Goal: Task Accomplishment & Management: Manage account settings

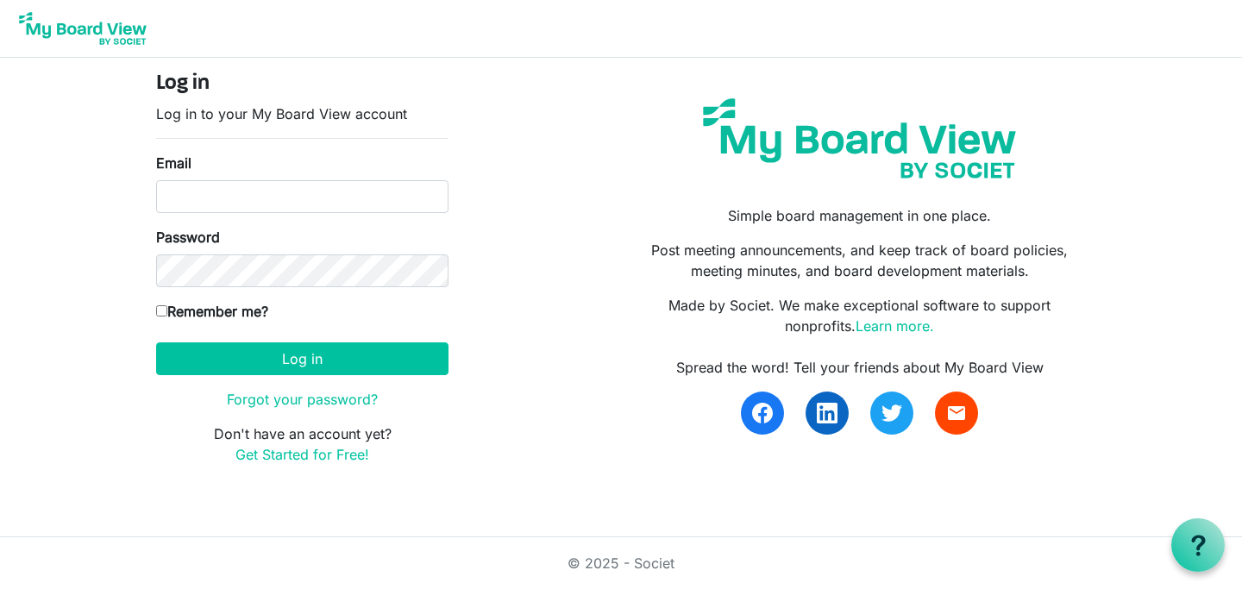
click at [106, 28] on img at bounding box center [83, 28] width 138 height 43
click at [912, 327] on link "Learn more." at bounding box center [895, 326] width 79 height 17
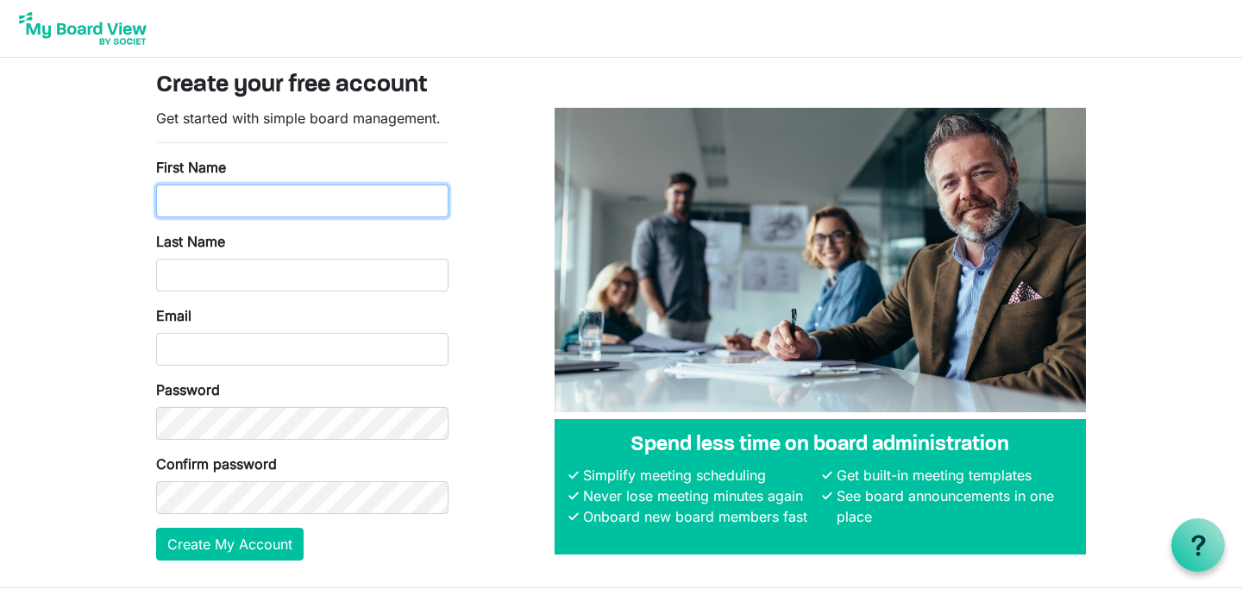
click at [373, 201] on input "First Name" at bounding box center [302, 201] width 292 height 33
type input "Jacqui"
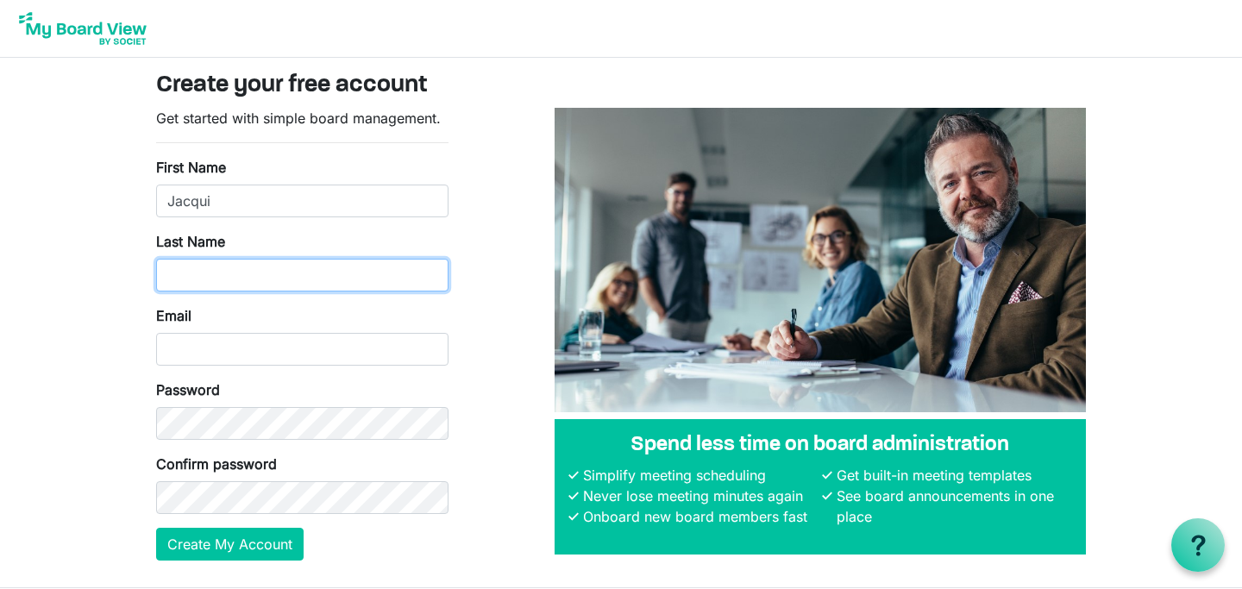
type input "Brown"
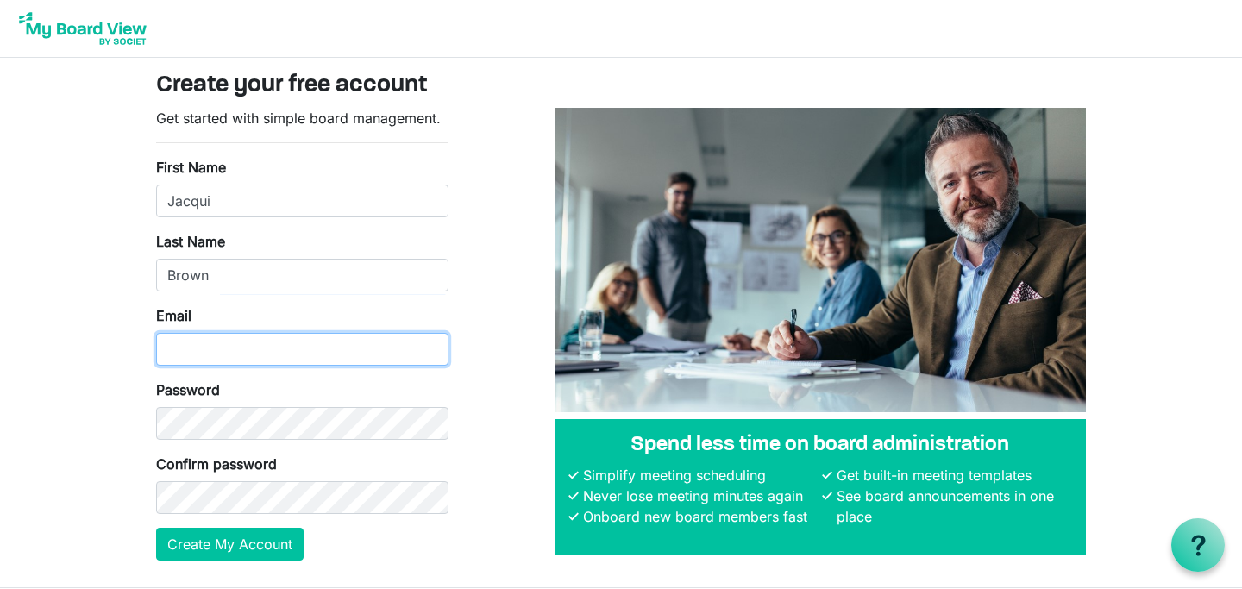
click at [318, 350] on input "Email" at bounding box center [302, 349] width 292 height 33
type input "jacqui@artfulcleveland.org"
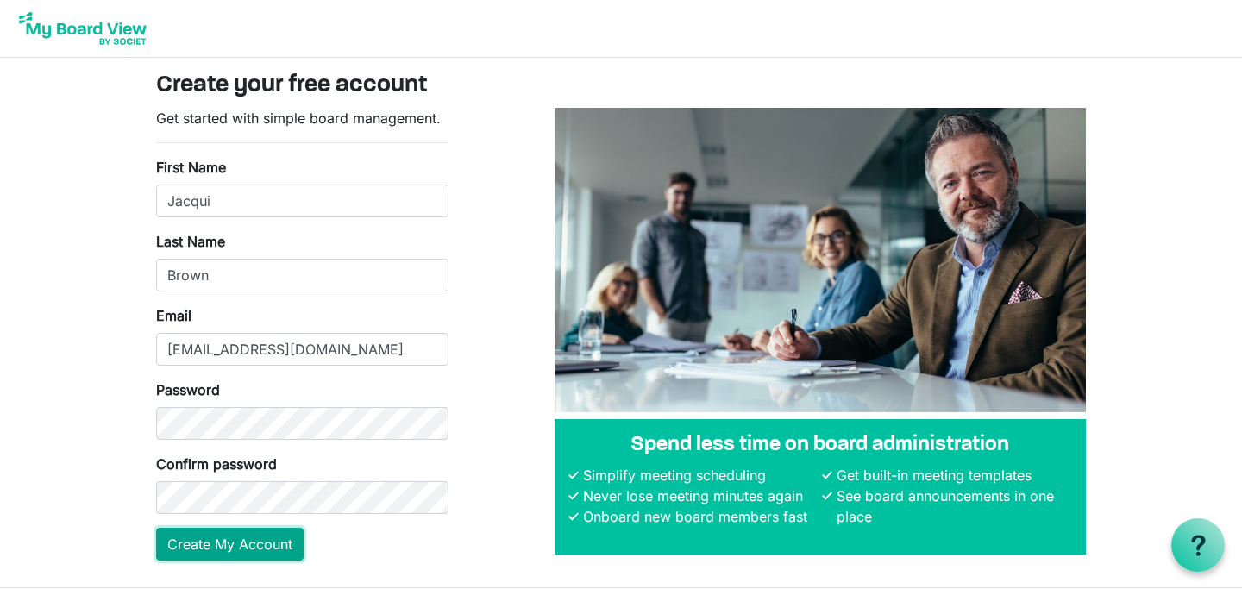
click at [195, 541] on button "Create My Account" at bounding box center [230, 544] width 148 height 33
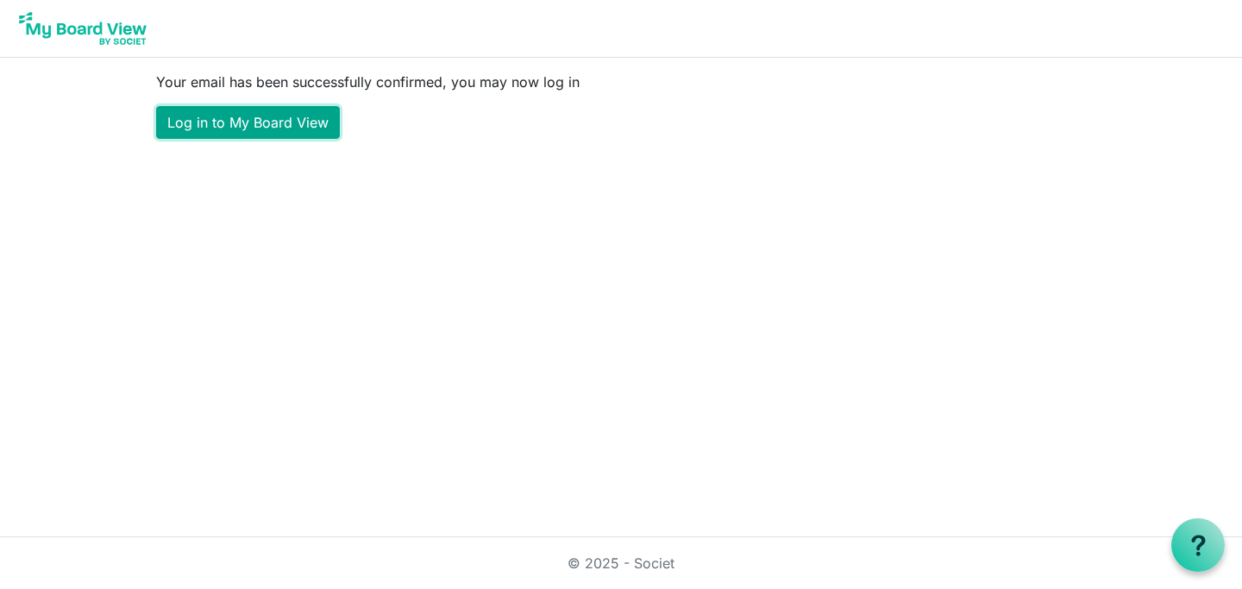
click at [266, 115] on link "Log in to My Board View" at bounding box center [248, 122] width 184 height 33
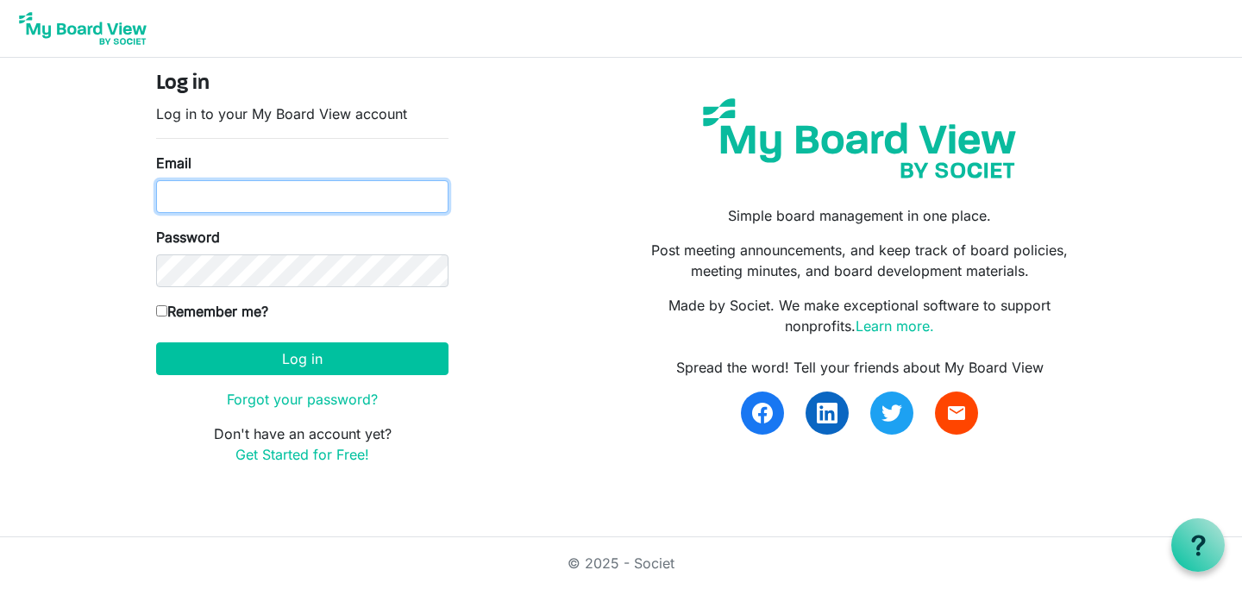
click at [291, 198] on input "Email" at bounding box center [302, 196] width 292 height 33
type input "jacqui@artfulcleveland.org"
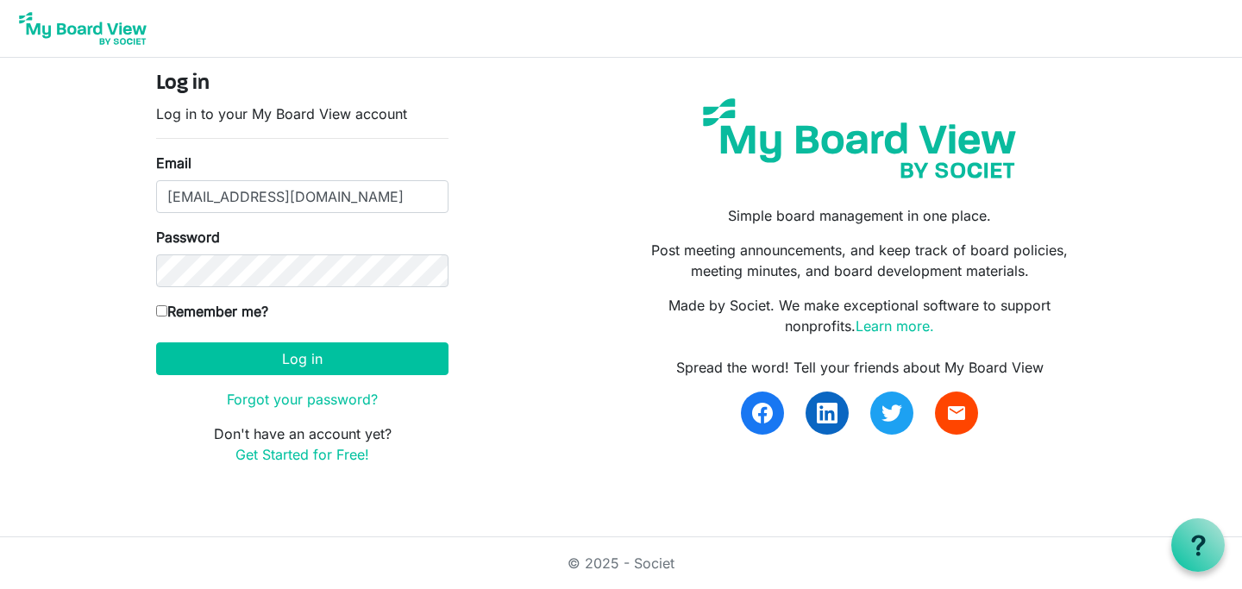
click at [159, 311] on input "Remember me?" at bounding box center [161, 310] width 11 height 11
checkbox input "true"
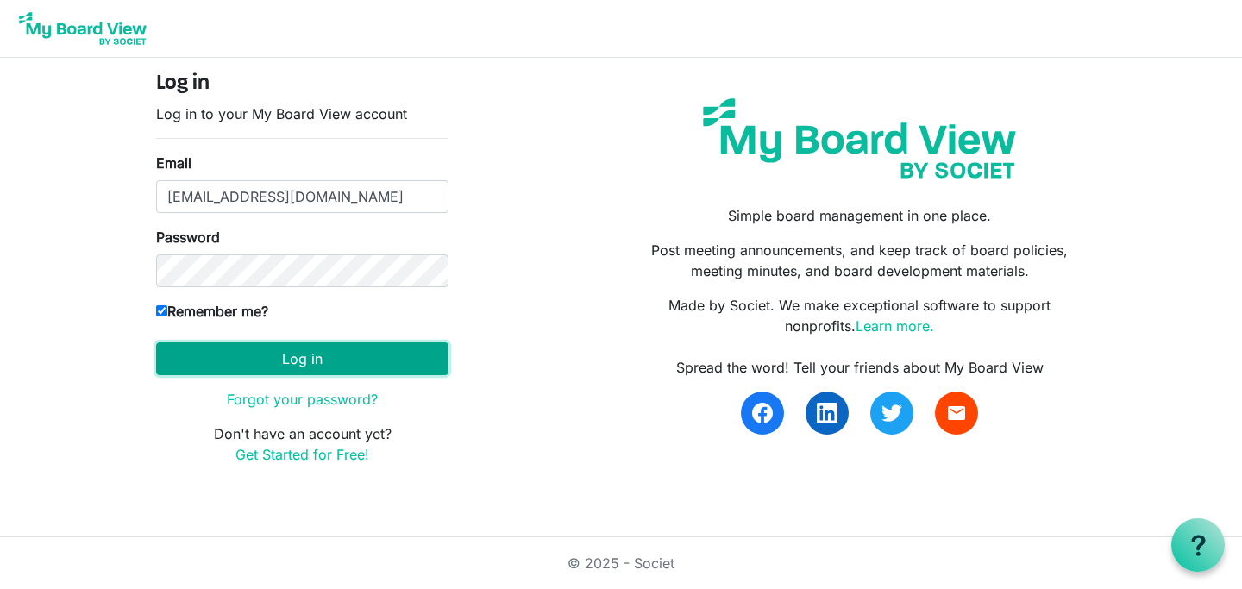
click at [262, 356] on button "Log in" at bounding box center [302, 359] width 292 height 33
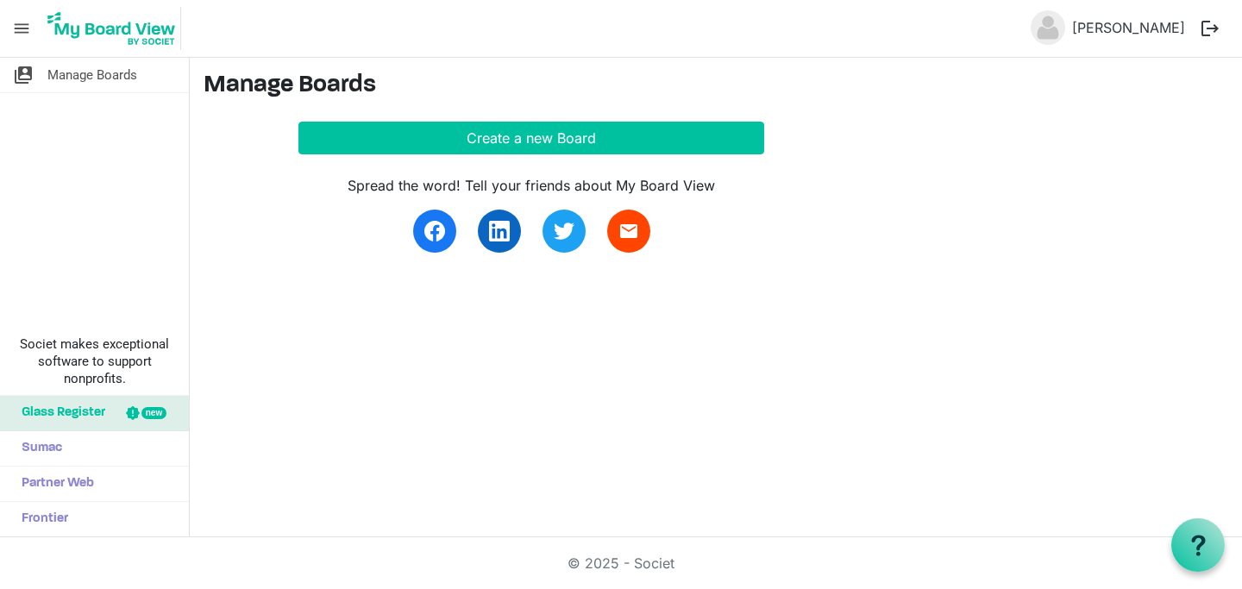
click at [18, 26] on span "menu" at bounding box center [21, 28] width 33 height 33
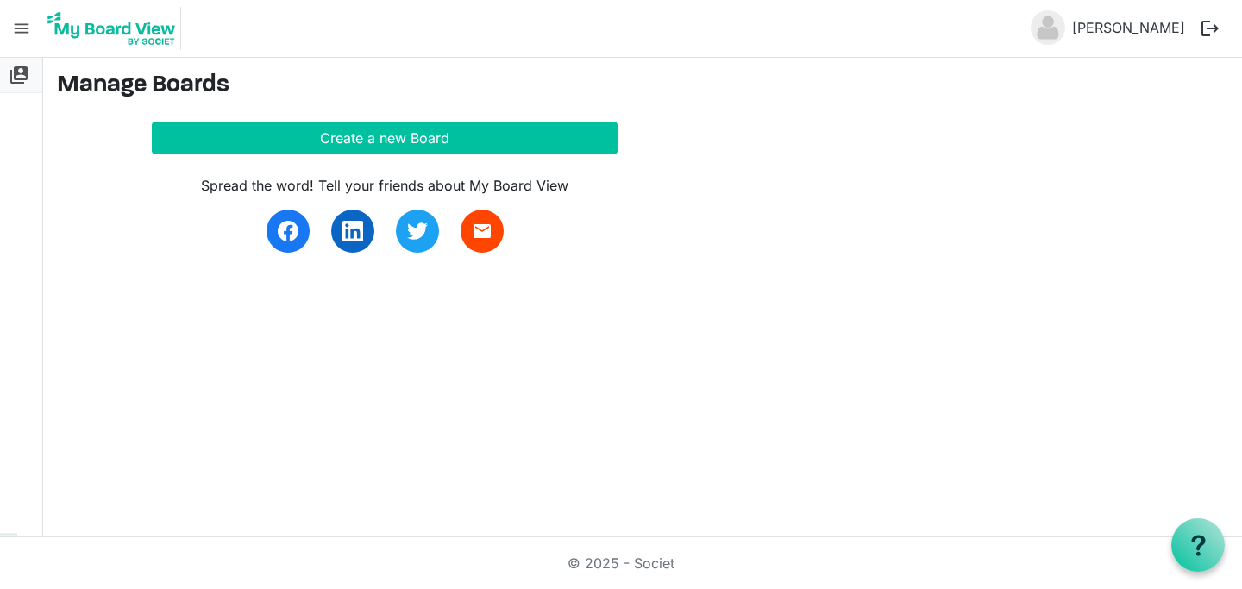
click at [22, 72] on span "switch_account" at bounding box center [19, 75] width 21 height 35
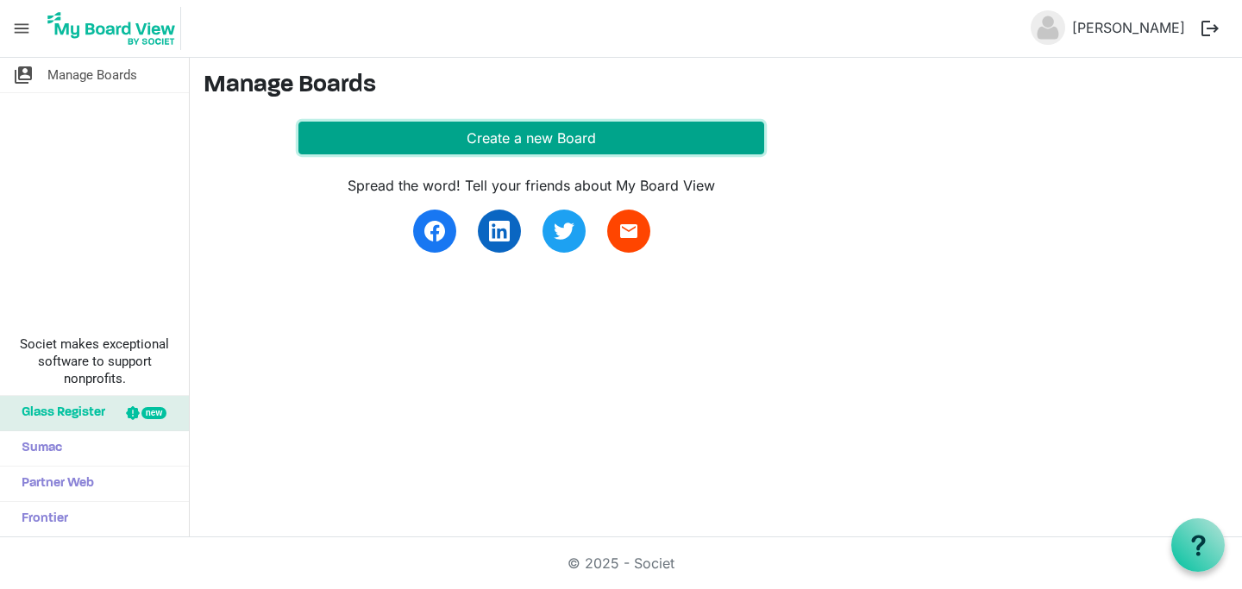
click at [475, 135] on button "Create a new Board" at bounding box center [532, 138] width 466 height 33
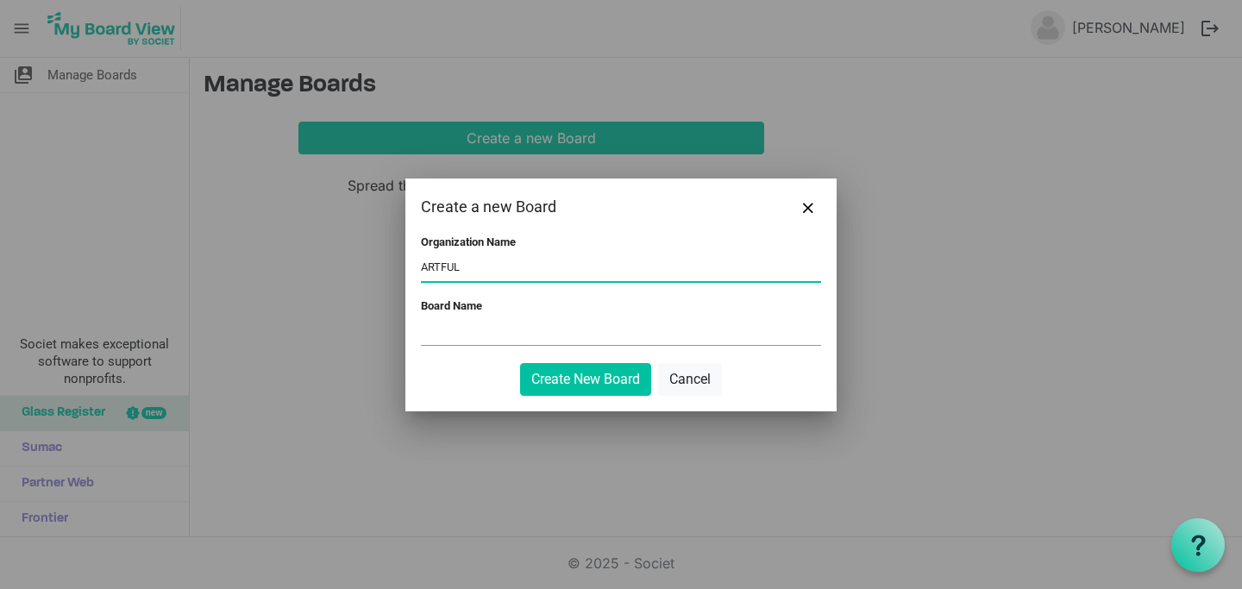
type input "ARTFUL"
click at [454, 337] on input "Board Name" at bounding box center [621, 332] width 400 height 26
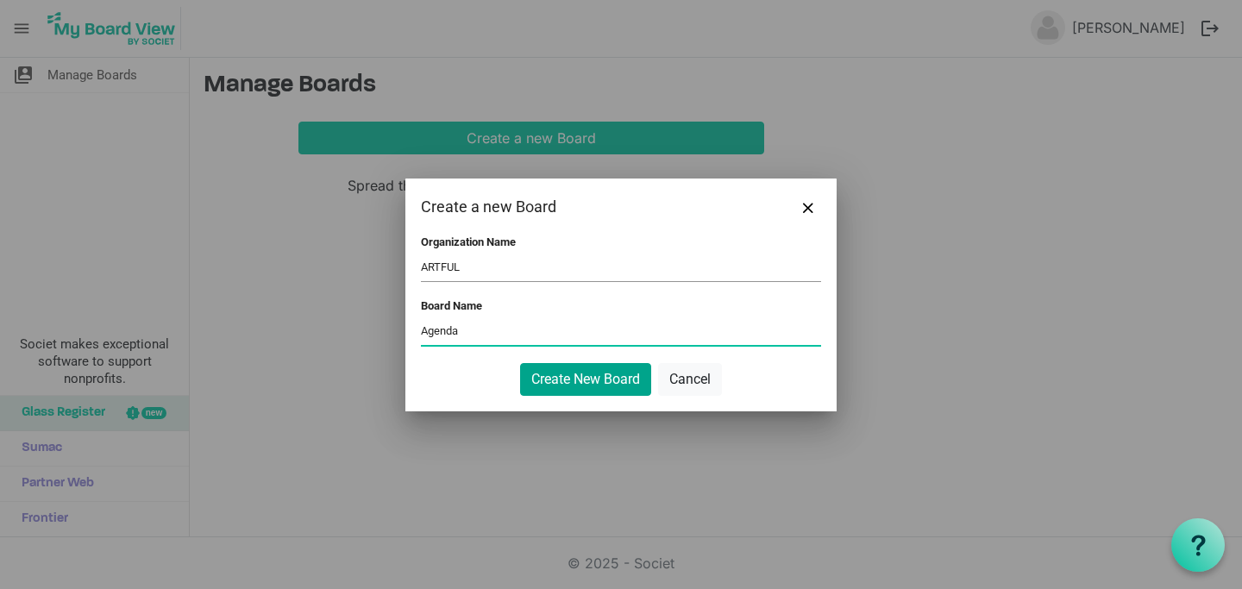
type input "Agenda"
click at [573, 374] on button "Create New Board" at bounding box center [585, 379] width 131 height 33
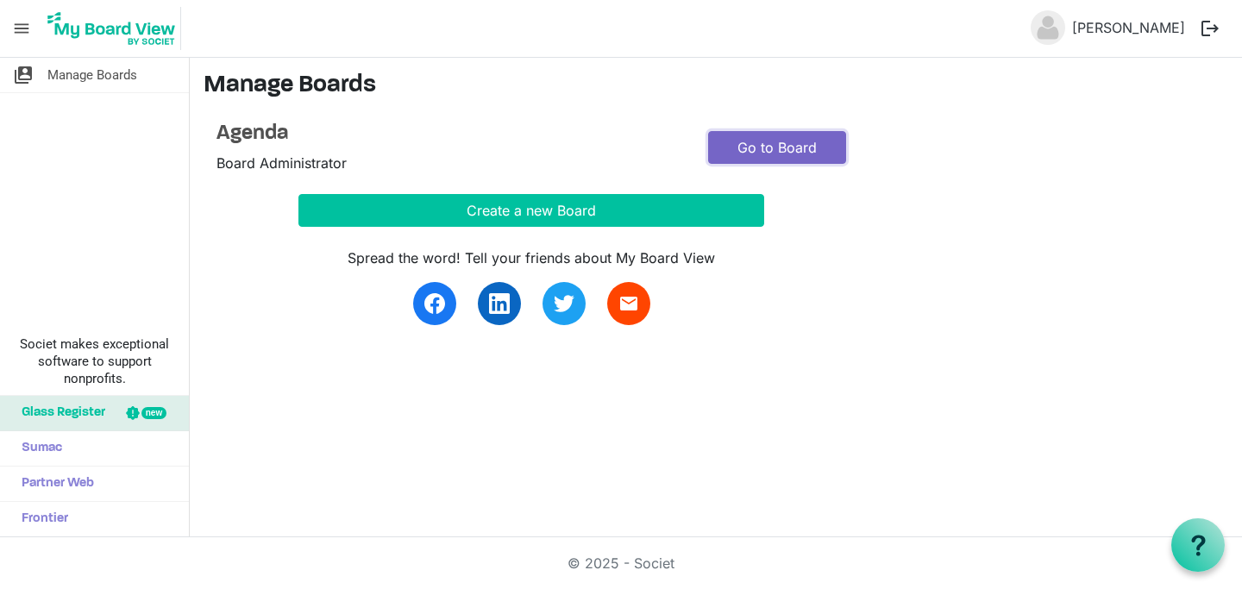
click at [779, 141] on link "Go to Board" at bounding box center [777, 147] width 138 height 33
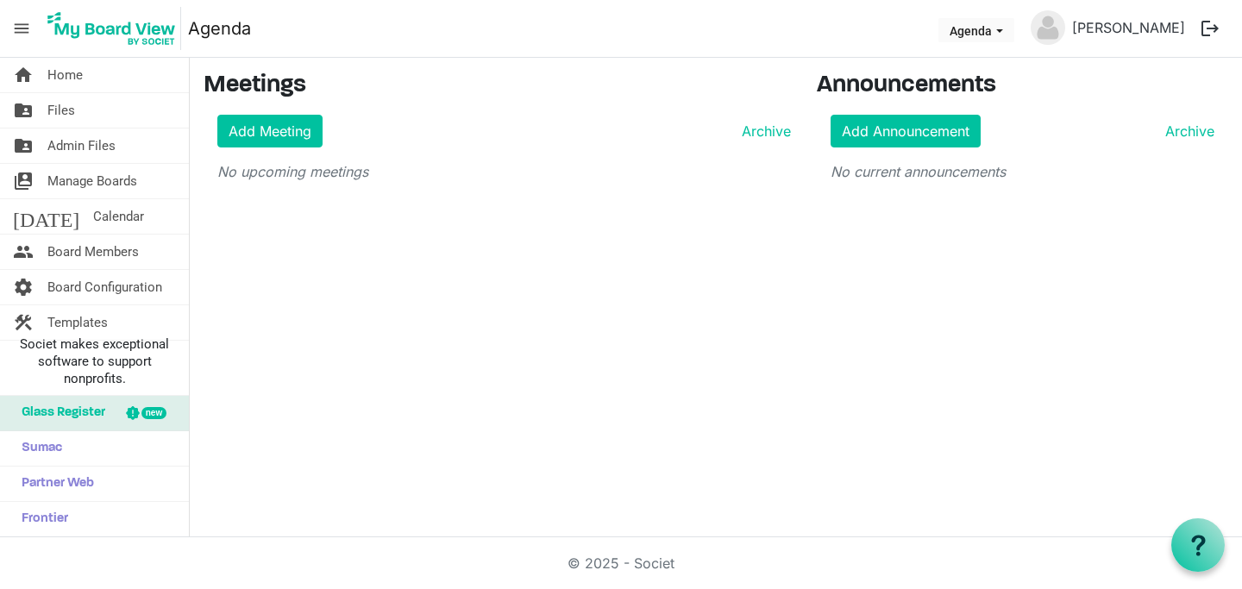
click at [249, 30] on link "Agenda" at bounding box center [219, 28] width 63 height 35
click at [96, 327] on span "Templates" at bounding box center [77, 322] width 60 height 35
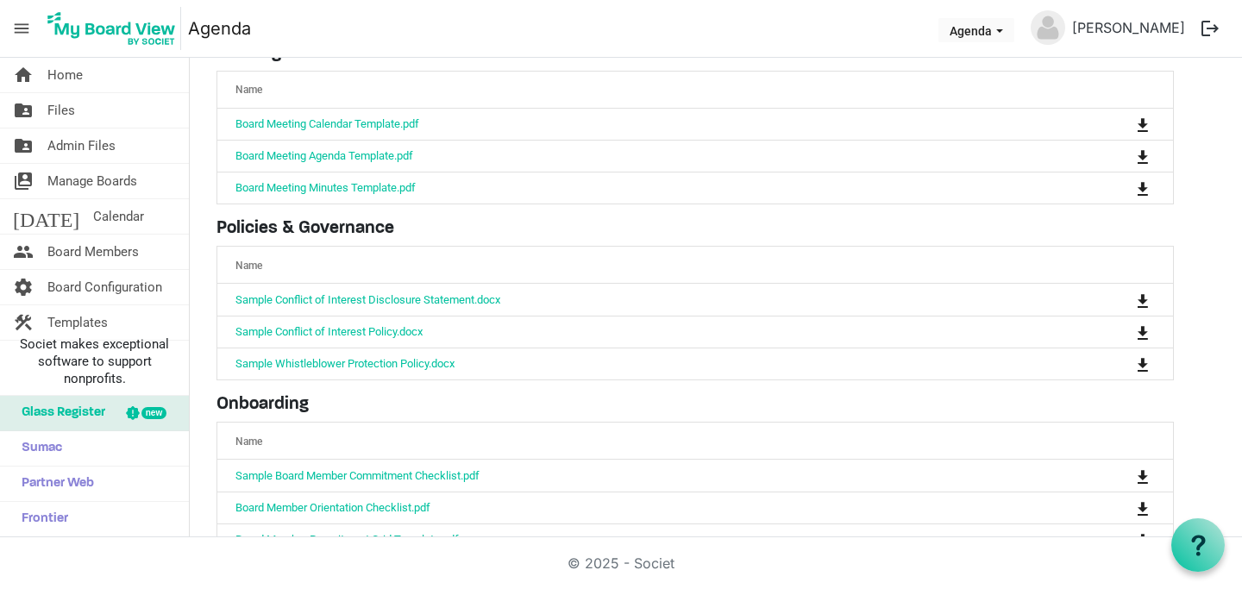
scroll to position [115, 0]
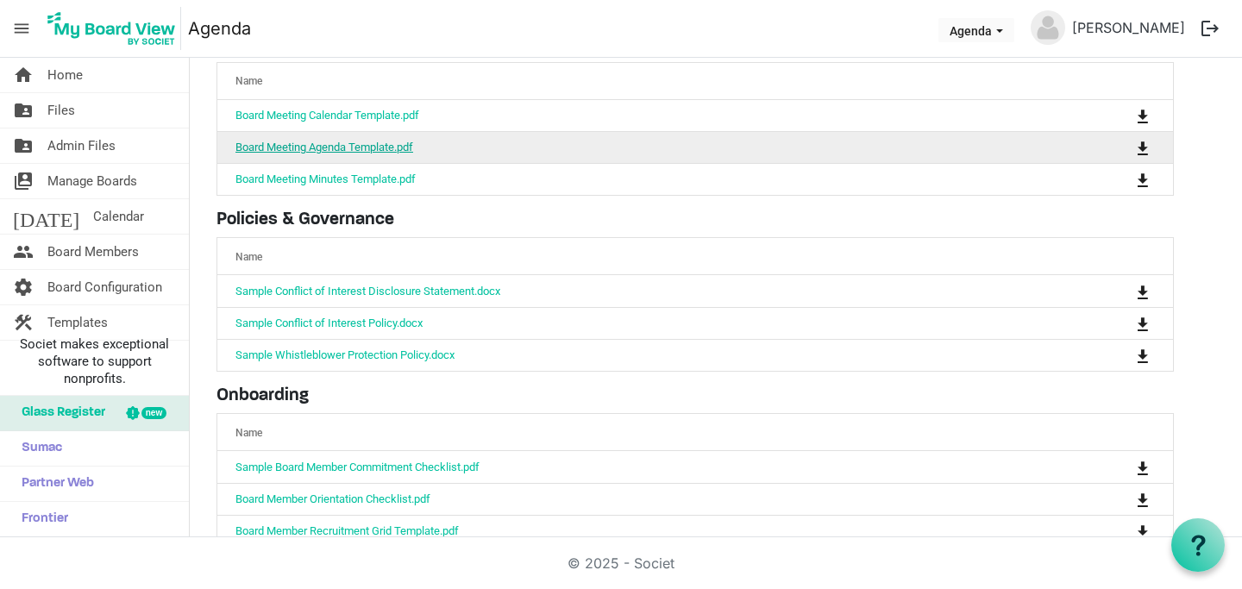
click at [376, 147] on link "Board Meeting Agenda Template.pdf" at bounding box center [325, 147] width 178 height 13
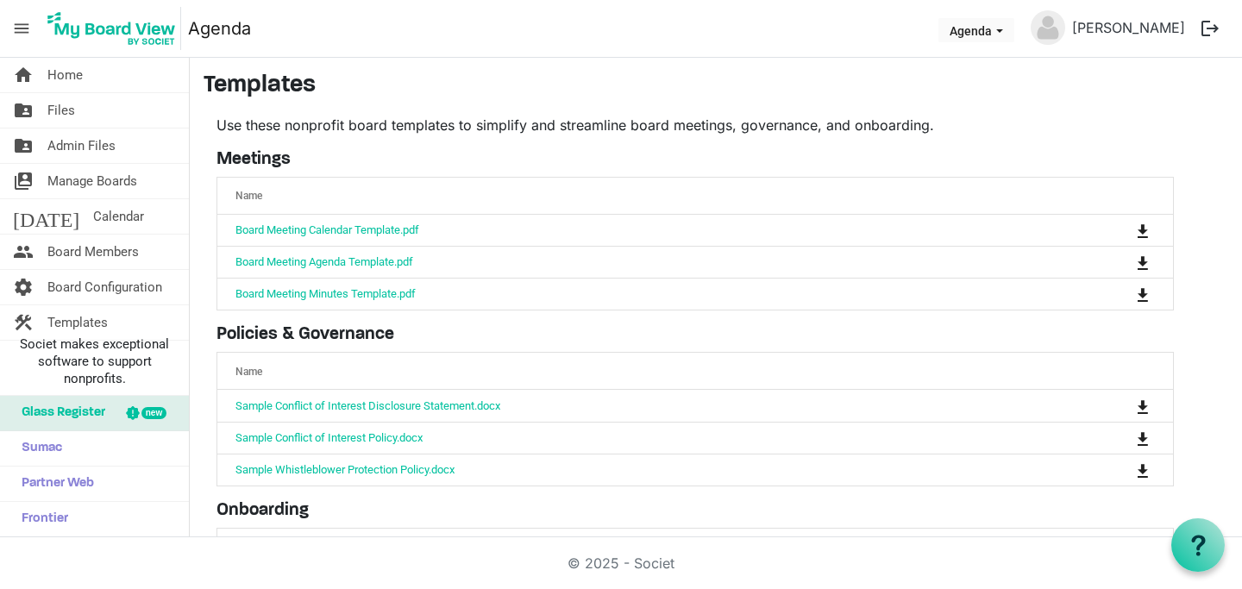
click at [239, 24] on link "Agenda" at bounding box center [219, 28] width 63 height 35
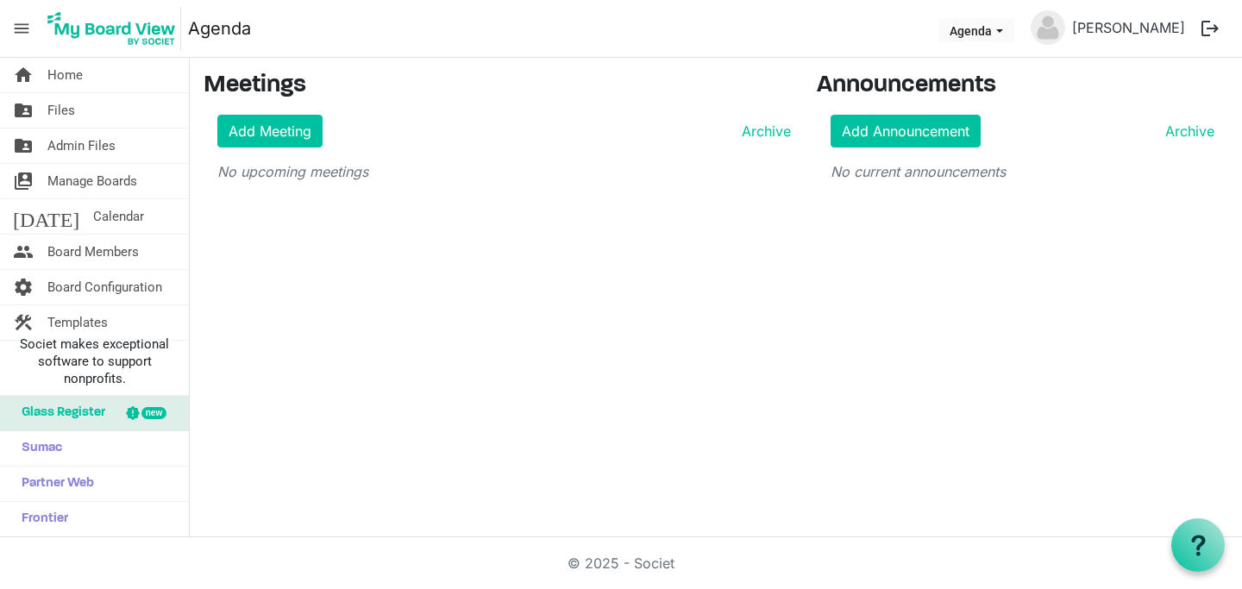
click at [256, 31] on nav "menu [GEOGRAPHIC_DATA] [GEOGRAPHIC_DATA] [PERSON_NAME] logout" at bounding box center [621, 29] width 1242 height 58
click at [1008, 28] on span "Agenda dropdownbutton" at bounding box center [1000, 31] width 16 height 7
click at [1014, 69] on li "Agenda" at bounding box center [1016, 64] width 104 height 31
click at [229, 32] on link "Agenda" at bounding box center [219, 28] width 63 height 35
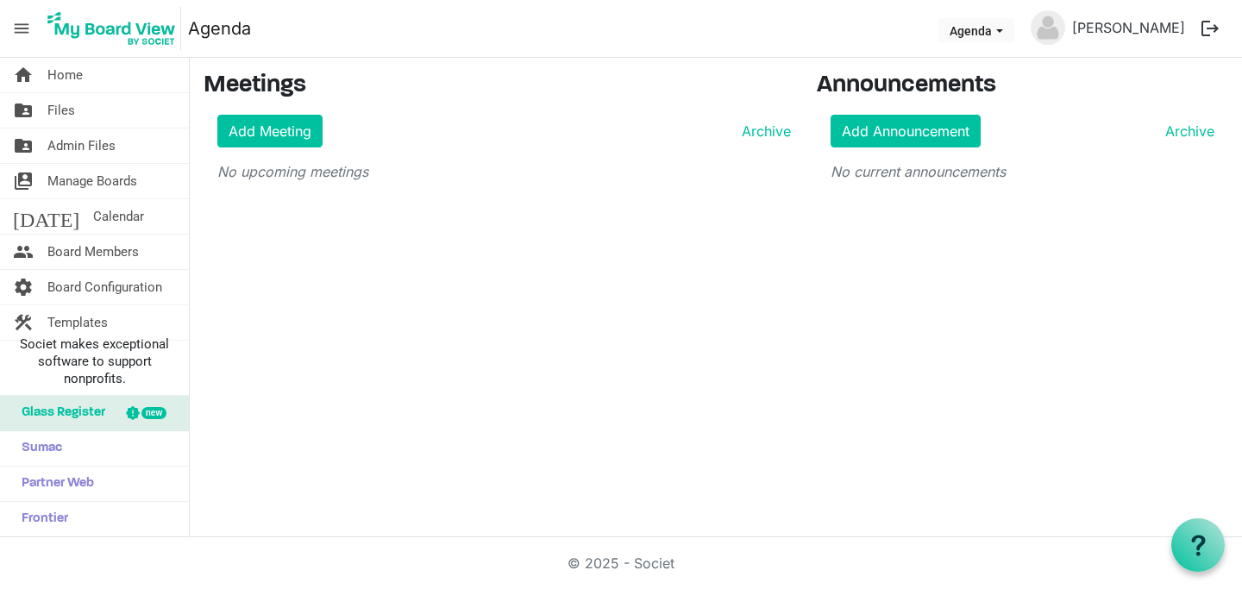
click at [212, 30] on link "Agenda" at bounding box center [219, 28] width 63 height 35
click at [1008, 29] on span "Agenda dropdownbutton" at bounding box center [1000, 31] width 16 height 7
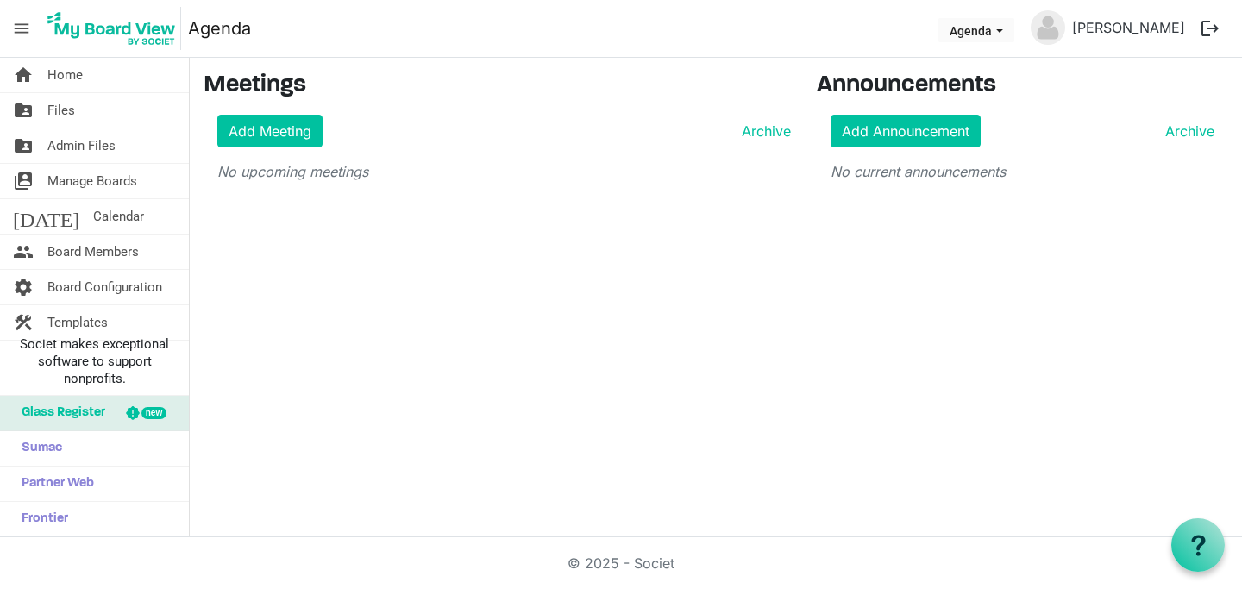
click at [23, 25] on span "menu" at bounding box center [21, 28] width 33 height 33
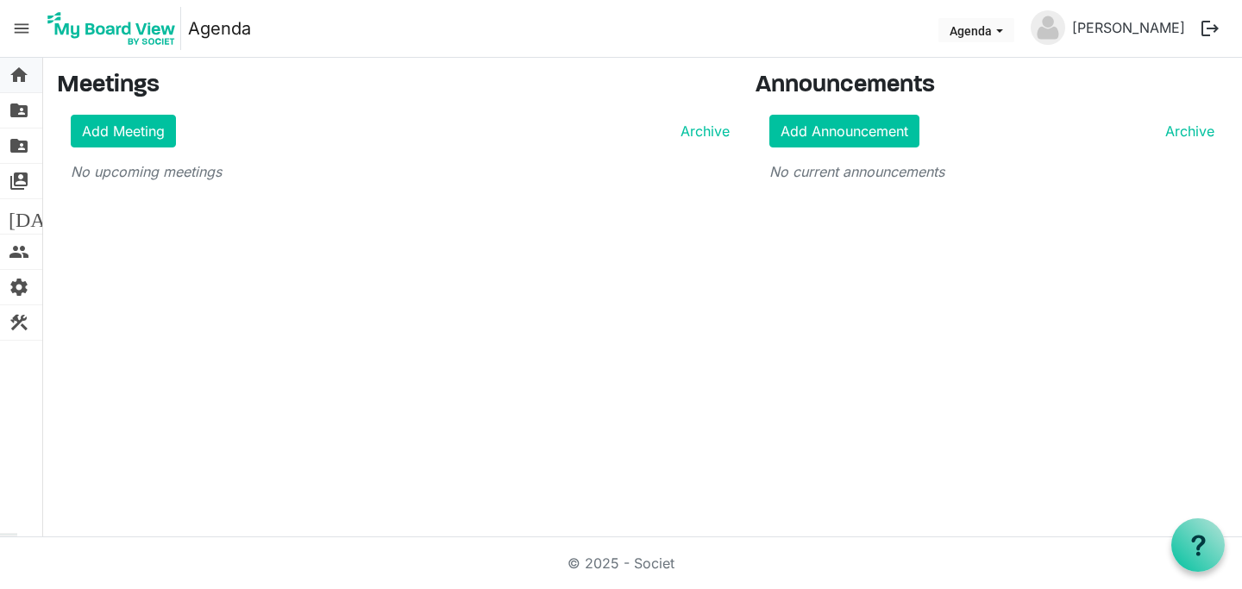
click at [16, 69] on span "home" at bounding box center [19, 75] width 21 height 35
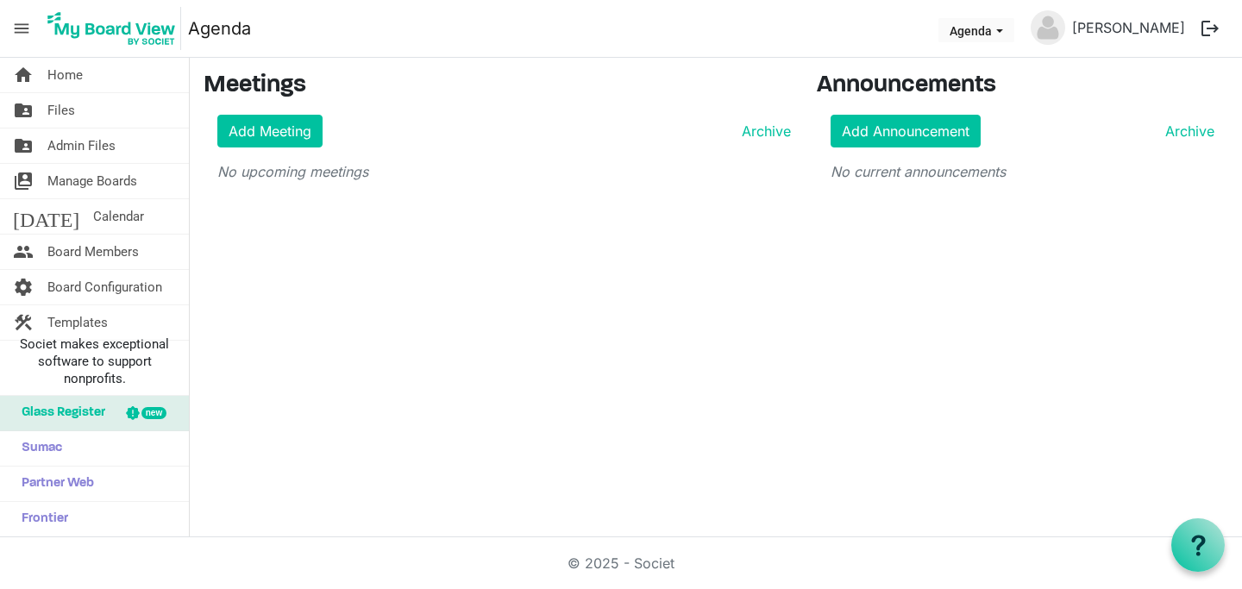
click at [27, 28] on span "menu" at bounding box center [21, 28] width 33 height 33
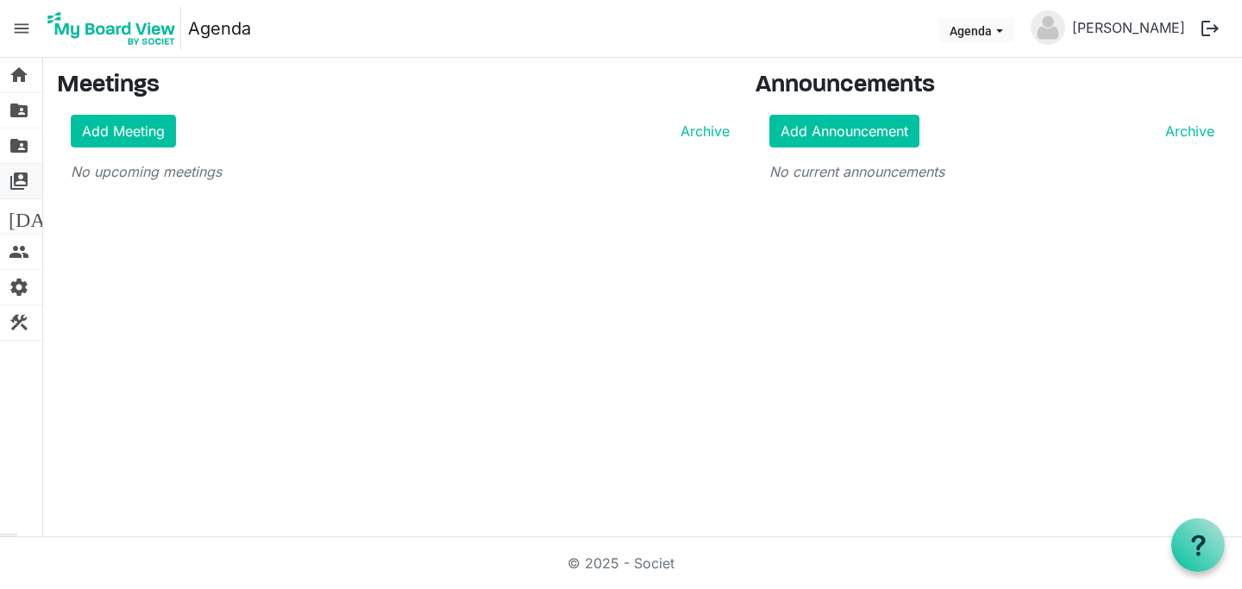
click at [20, 175] on span "switch_account" at bounding box center [19, 181] width 21 height 35
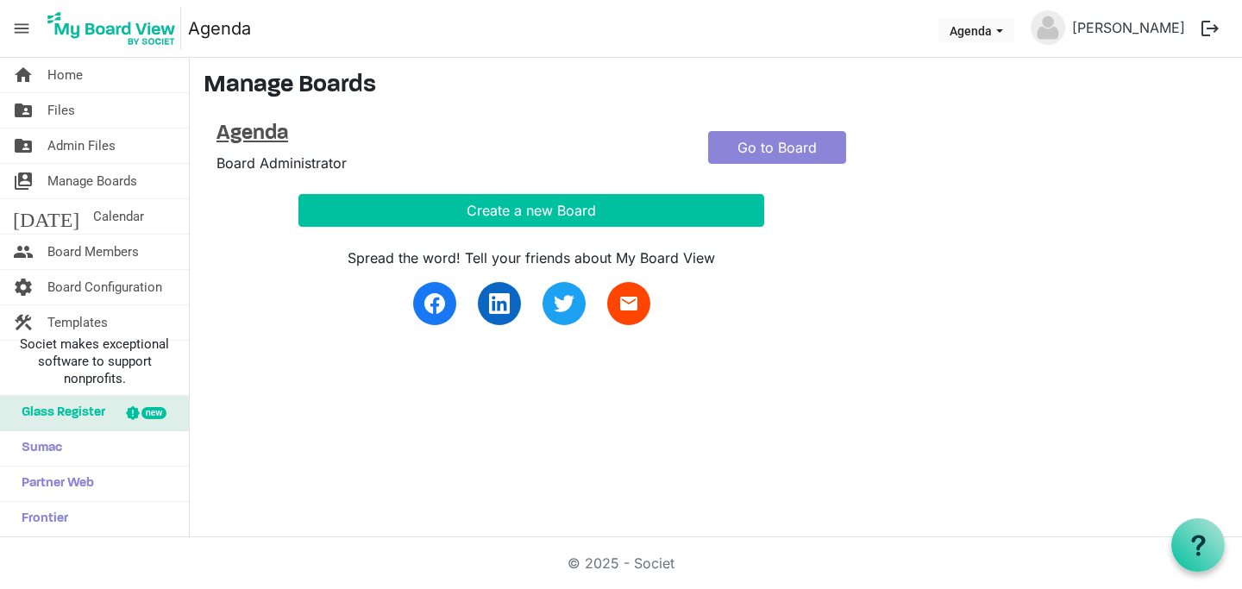
click at [277, 137] on h4 "Agenda" at bounding box center [450, 134] width 466 height 25
click at [122, 285] on span "Board Configuration" at bounding box center [104, 287] width 115 height 35
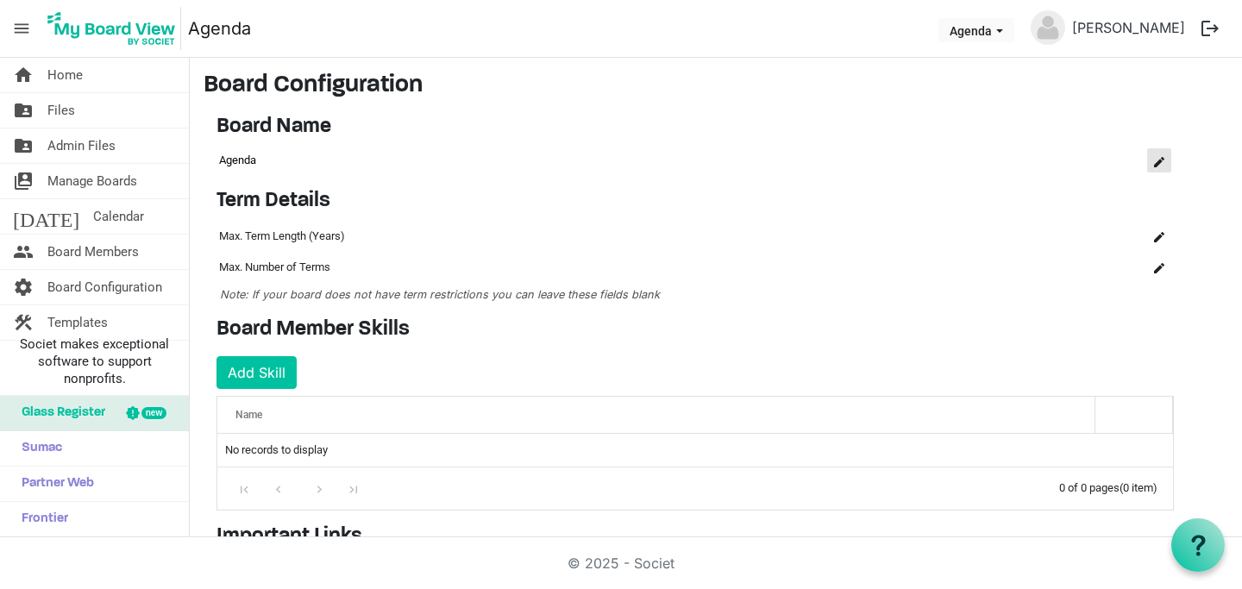
click at [1161, 163] on span "is Command column column header" at bounding box center [1159, 162] width 10 height 10
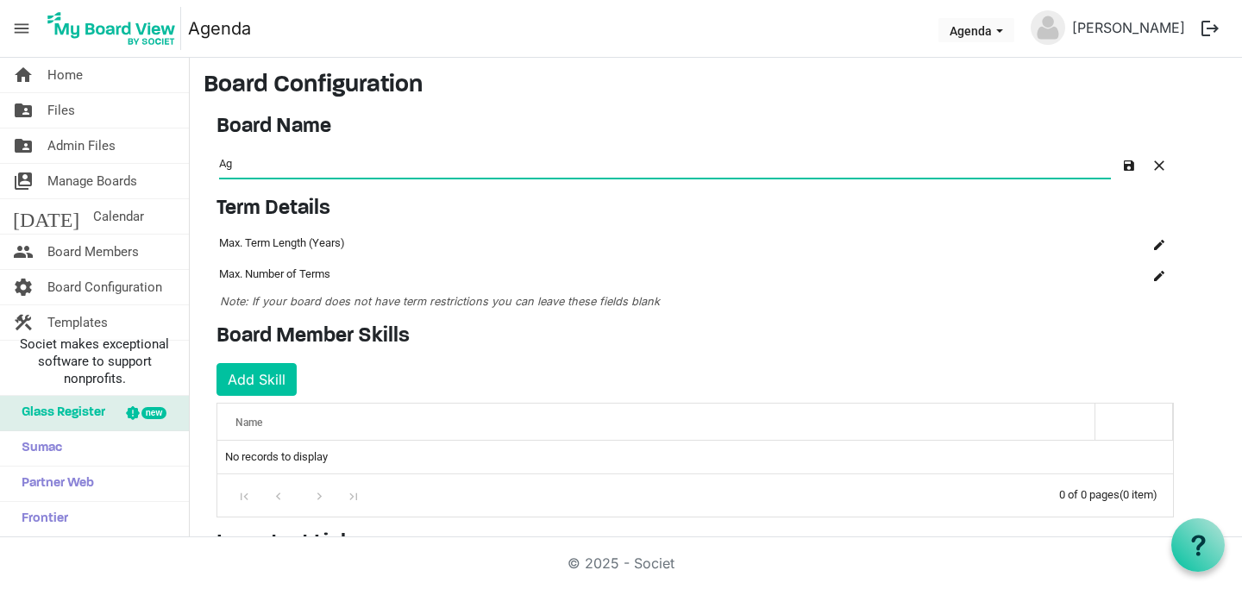
type input "A"
click at [251, 167] on input "Exectutive Board" at bounding box center [665, 162] width 892 height 28
type input "Executive Board"
click at [1213, 97] on h3 "Board Configuration" at bounding box center [716, 86] width 1025 height 29
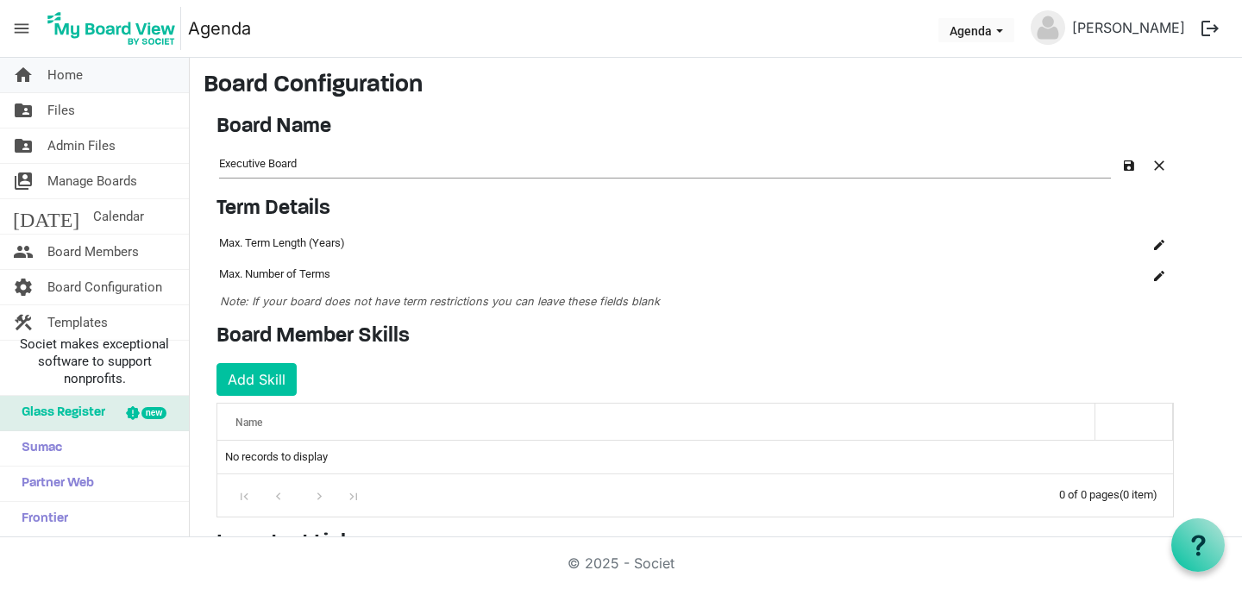
click at [58, 68] on span "Home" at bounding box center [64, 75] width 35 height 35
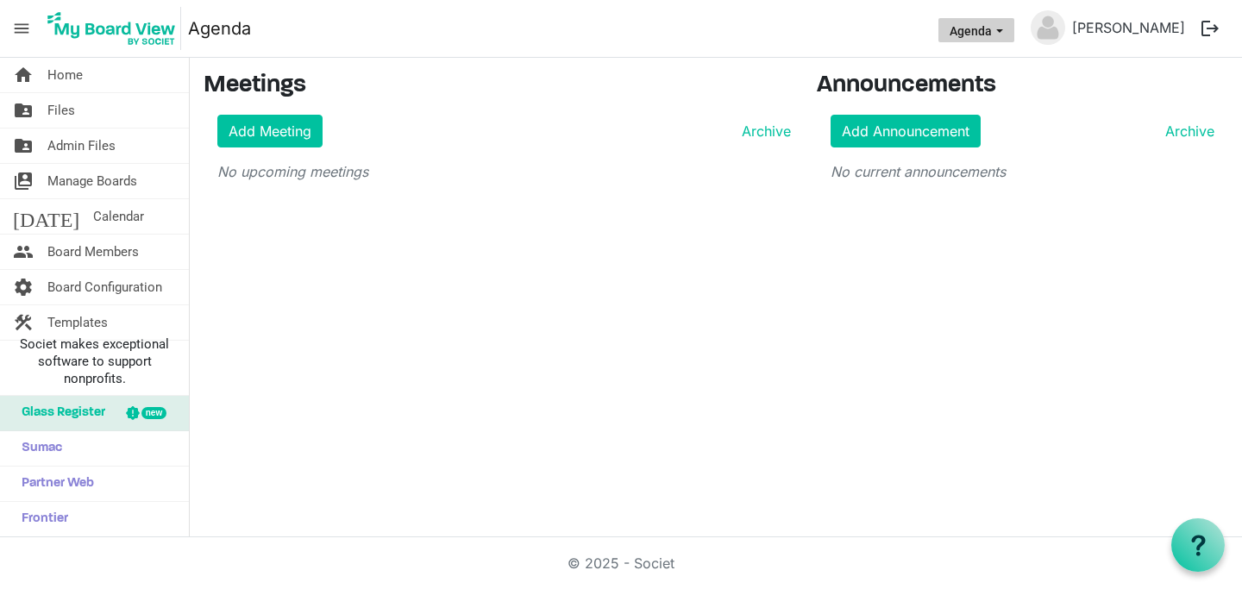
click at [1014, 23] on button "Agenda" at bounding box center [977, 30] width 76 height 24
click at [1006, 59] on li "Agenda" at bounding box center [1016, 64] width 104 height 31
click at [236, 13] on link "Agenda" at bounding box center [219, 28] width 63 height 35
click at [233, 35] on link "Agenda" at bounding box center [219, 28] width 63 height 35
click at [22, 27] on span "menu" at bounding box center [21, 28] width 33 height 33
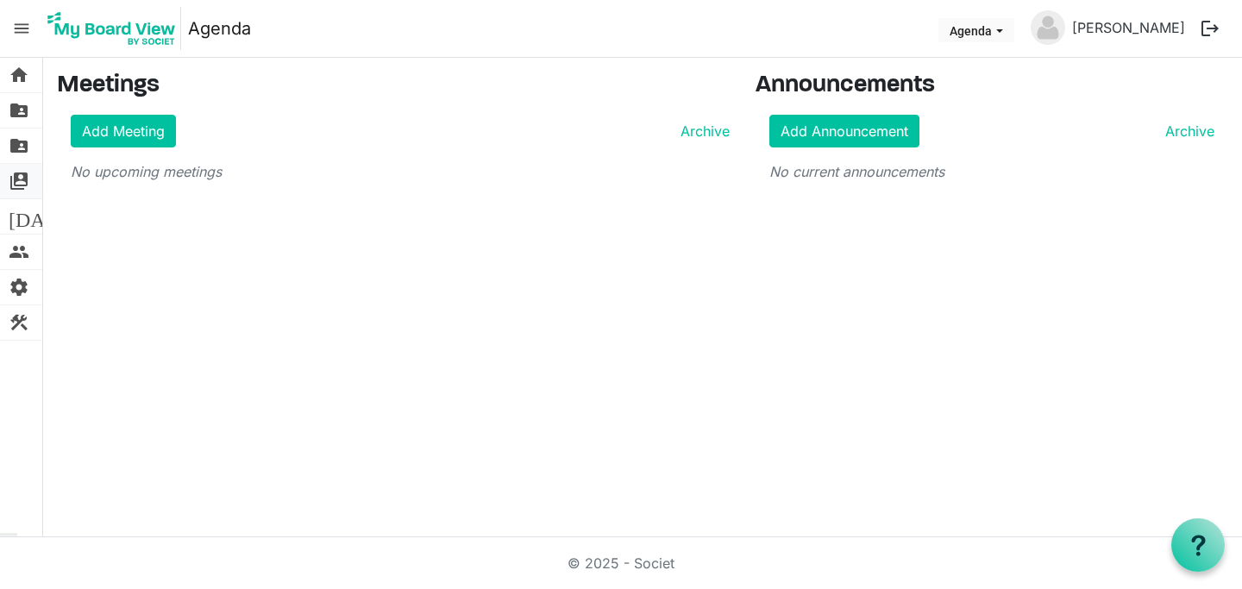
click at [22, 178] on span "switch_account" at bounding box center [19, 181] width 21 height 35
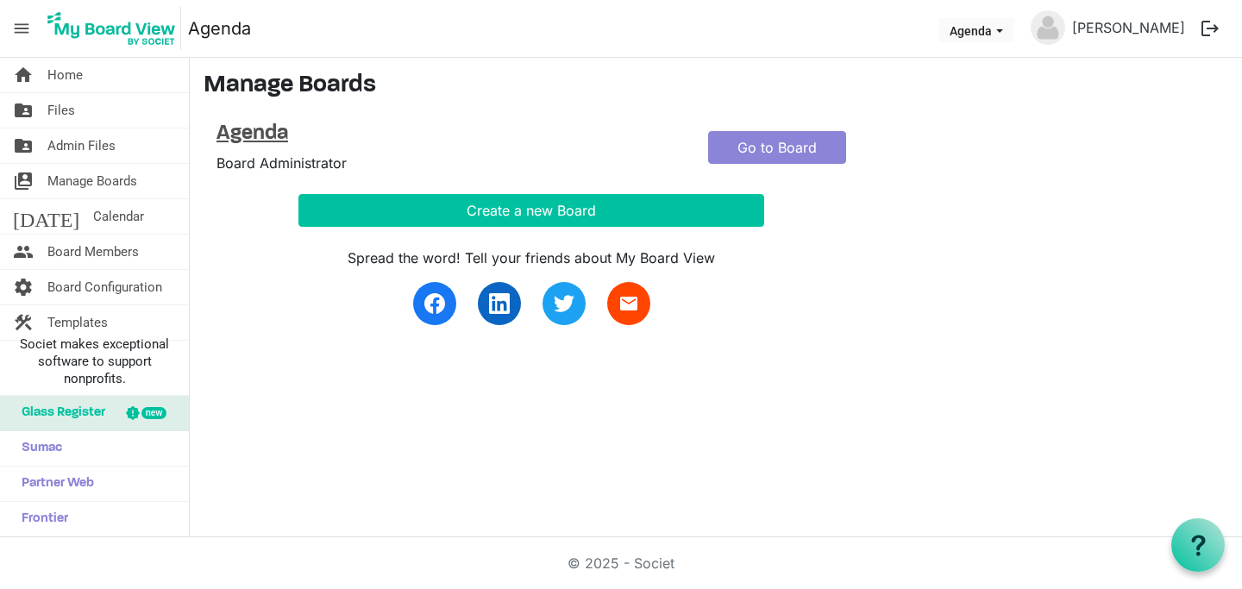
click at [274, 135] on h4 "Agenda" at bounding box center [450, 134] width 466 height 25
click at [64, 180] on span "Manage Boards" at bounding box center [92, 181] width 90 height 35
click at [76, 285] on span "Board Configuration" at bounding box center [104, 287] width 115 height 35
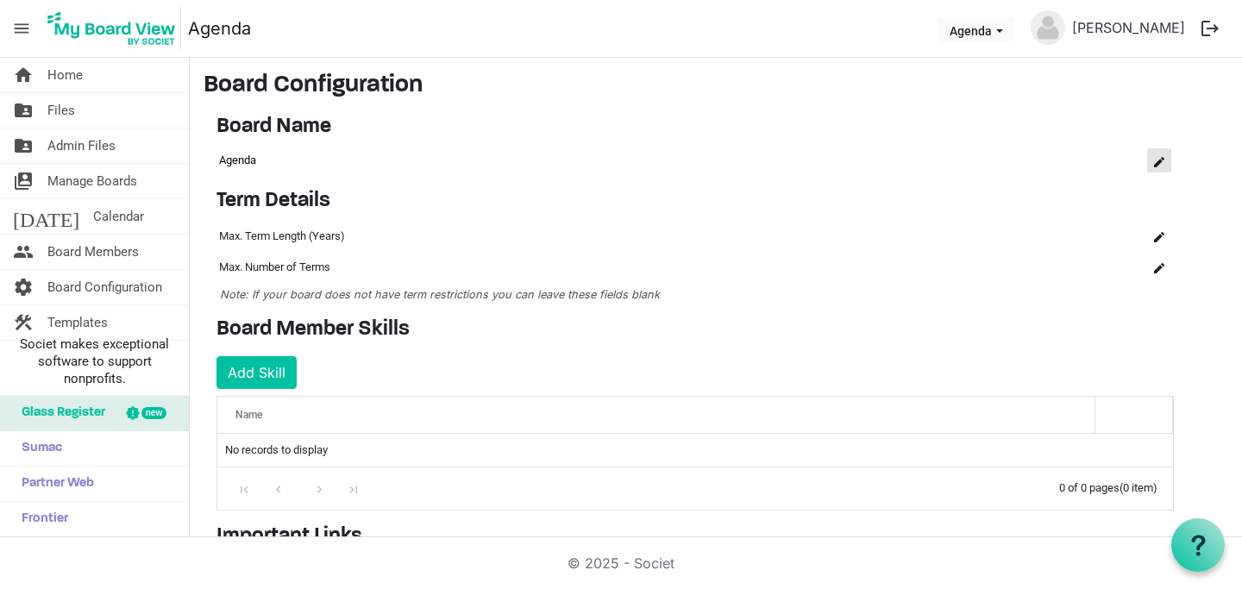
click at [1160, 157] on span "is Command column column header" at bounding box center [1159, 162] width 10 height 10
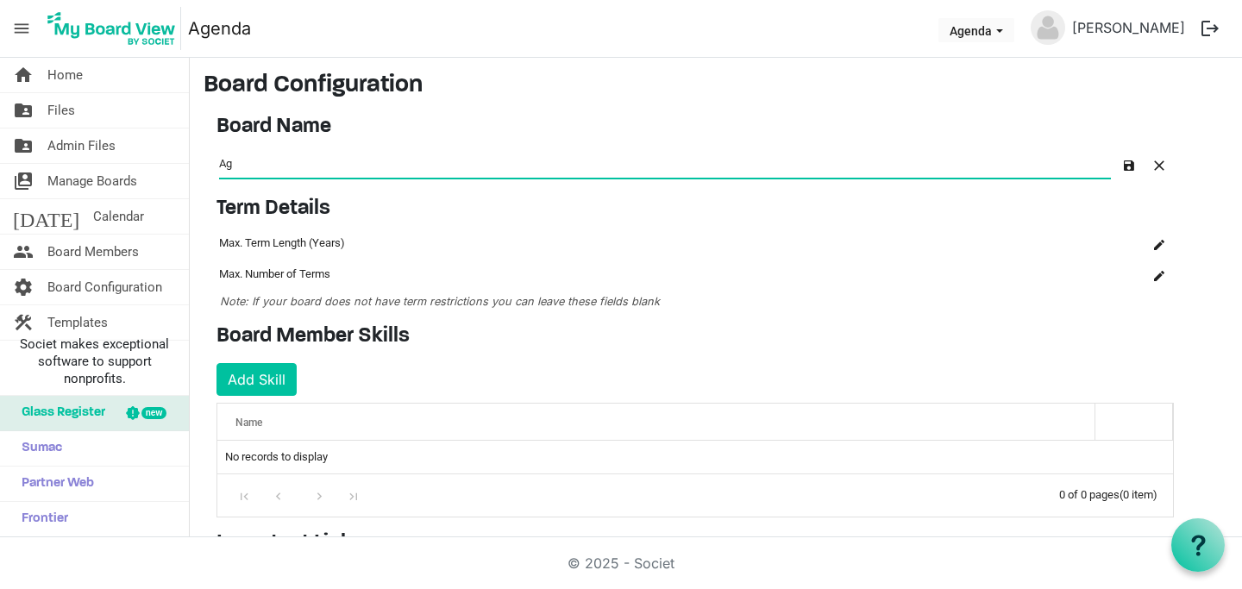
type input "A"
type input "Executive Board"
click at [1131, 166] on span "button" at bounding box center [1129, 165] width 10 height 10
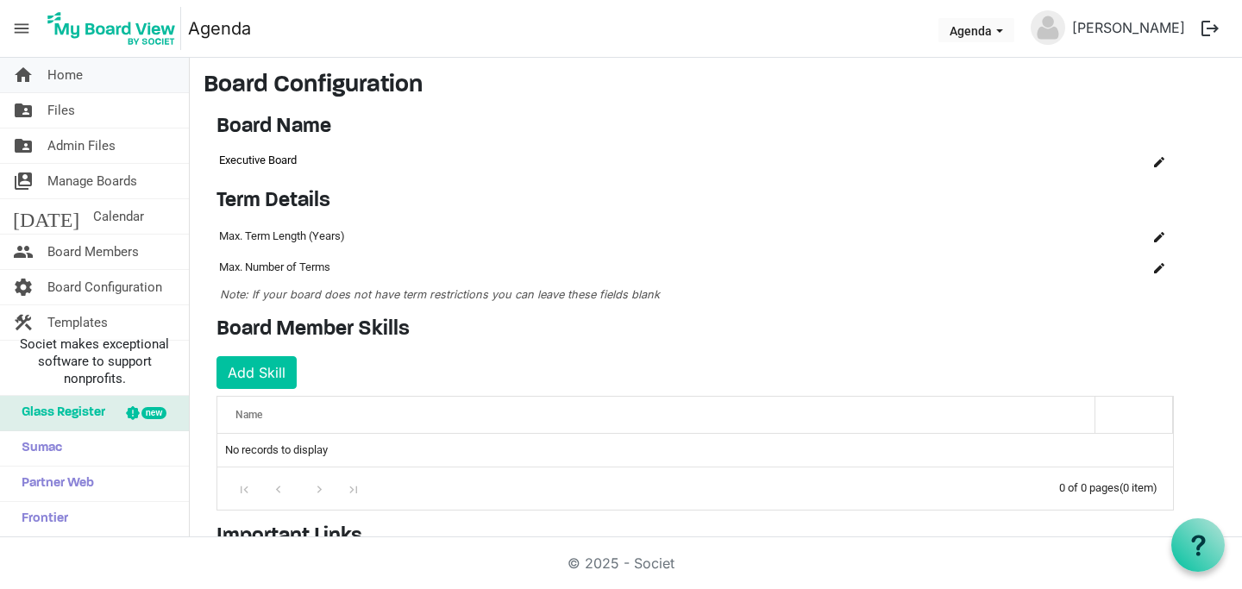
click at [60, 68] on span "Home" at bounding box center [64, 75] width 35 height 35
